Goal: Information Seeking & Learning: Learn about a topic

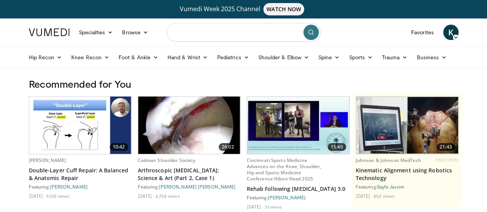
click at [228, 33] on input "Search topics, interventions" at bounding box center [244, 32] width 154 height 18
type input "**********"
click at [309, 32] on icon "submit" at bounding box center [311, 32] width 6 height 6
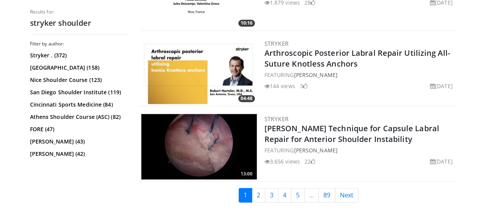
scroll to position [1978, 0]
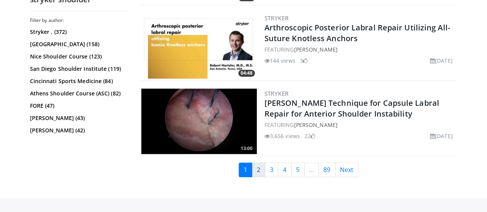
click at [263, 168] on link "2" at bounding box center [258, 169] width 13 height 15
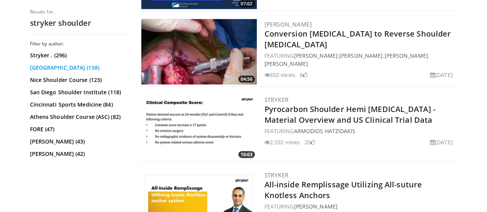
scroll to position [766, 0]
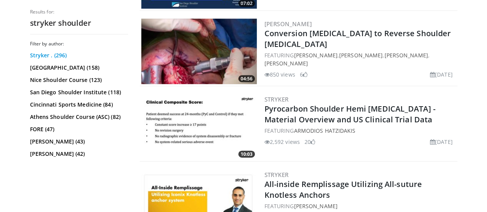
click at [42, 55] on link "Stryker . (296)" at bounding box center [78, 56] width 96 height 8
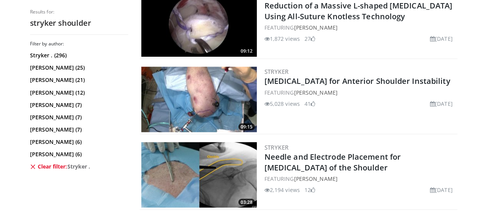
scroll to position [643, 0]
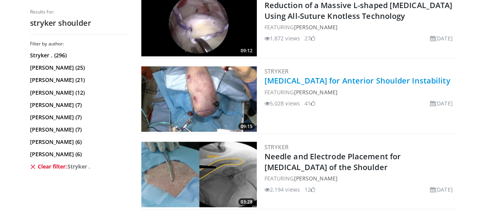
click at [271, 83] on link "Bankart Repair for Anterior Shoulder Instability" at bounding box center [357, 80] width 186 height 10
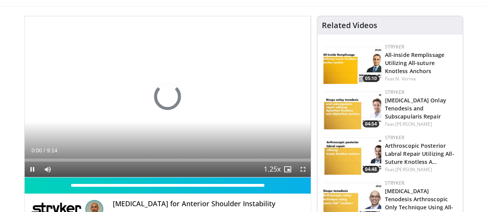
scroll to position [62, 0]
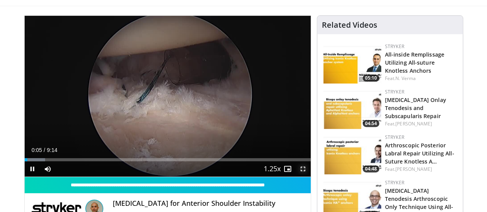
click at [311, 177] on span "Video Player" at bounding box center [302, 168] width 15 height 15
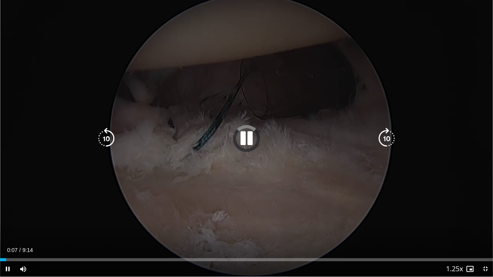
click at [249, 141] on icon "Video Player" at bounding box center [247, 139] width 22 height 22
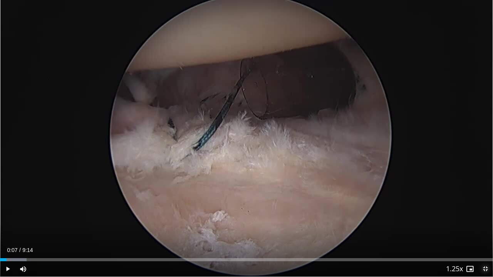
click at [484, 212] on span "Video Player" at bounding box center [484, 268] width 15 height 15
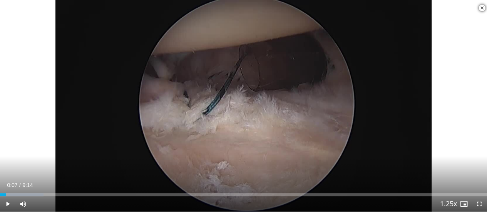
scroll to position [313, 0]
